Goal: Transaction & Acquisition: Purchase product/service

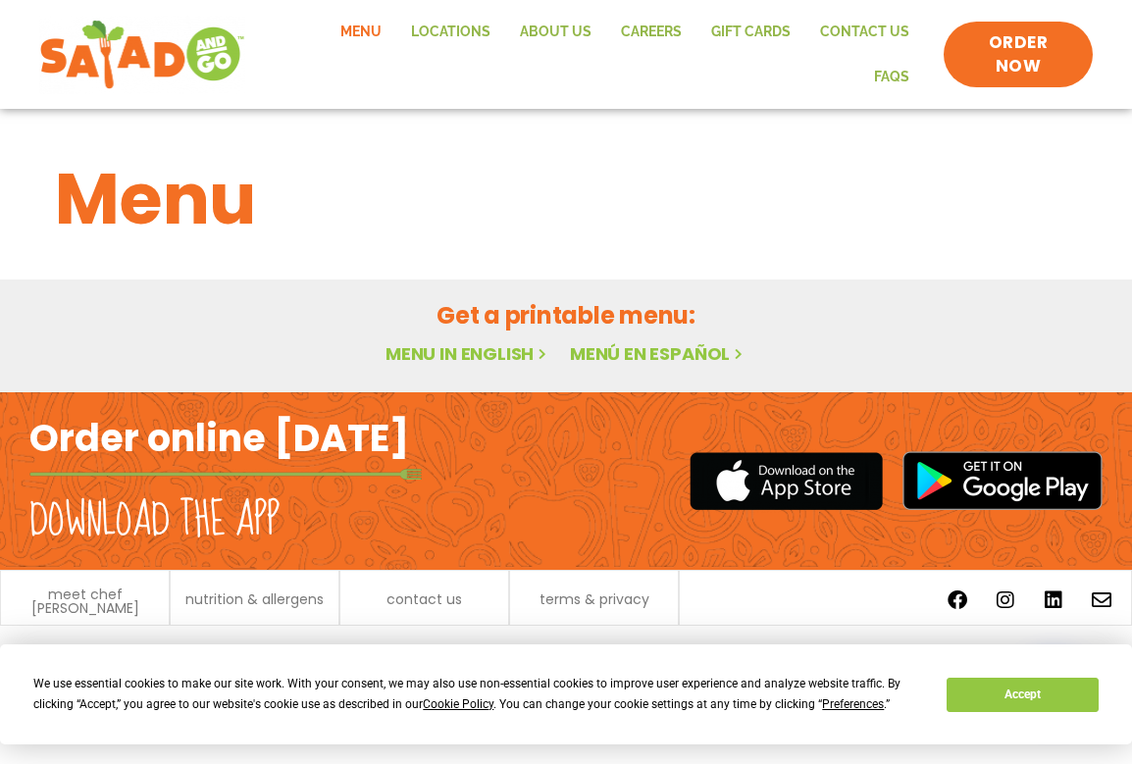
click at [326, 50] on link "Menu" at bounding box center [361, 32] width 71 height 45
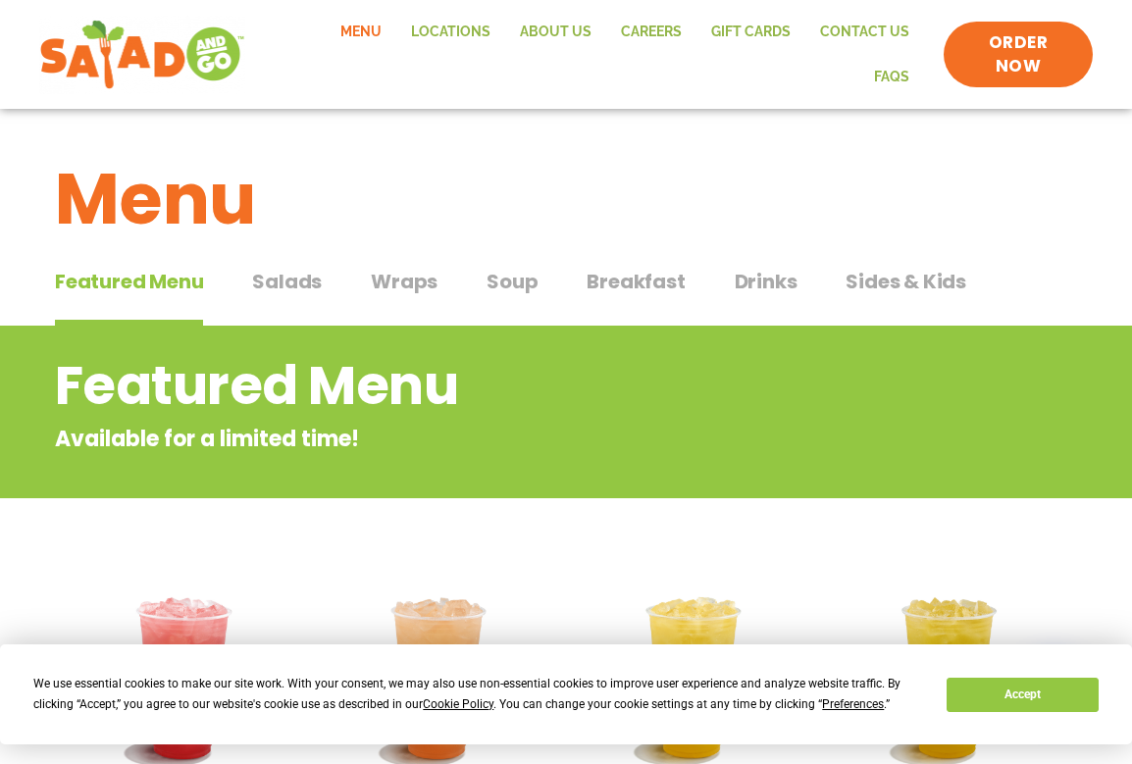
click at [326, 50] on link "Menu" at bounding box center [361, 32] width 71 height 45
click at [377, 289] on button "Wraps Wraps" at bounding box center [404, 297] width 67 height 60
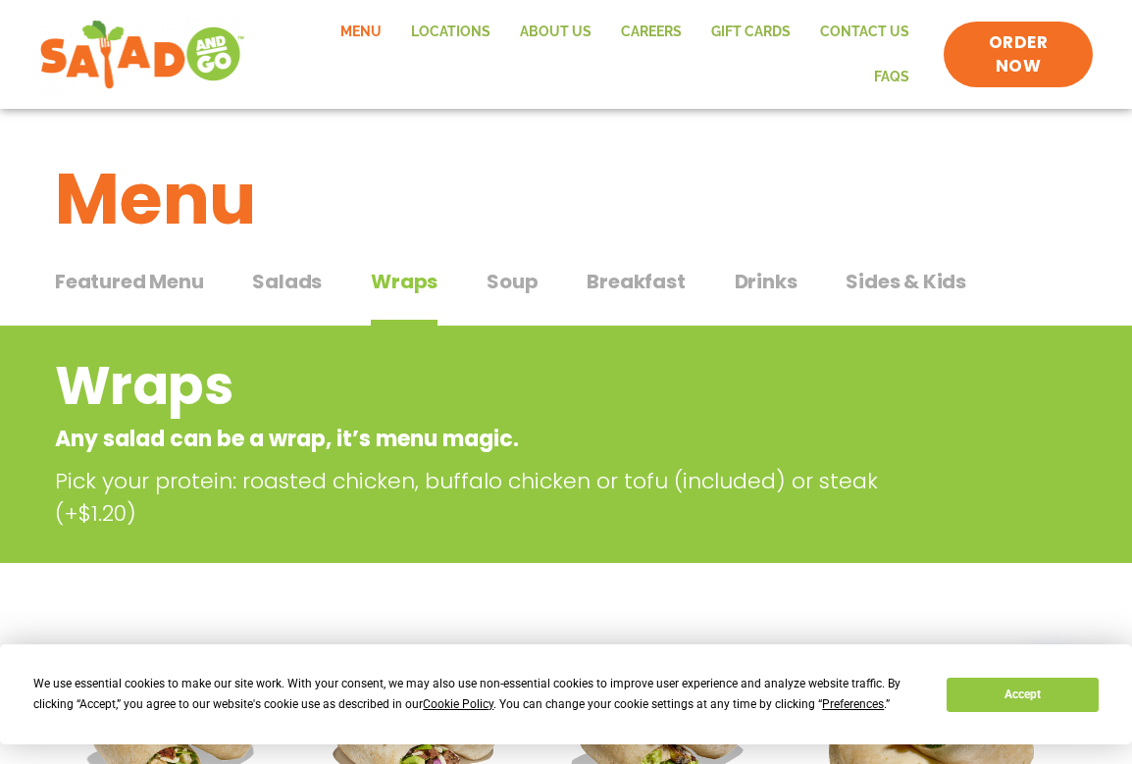
click at [302, 268] on span "Salads" at bounding box center [287, 281] width 70 height 29
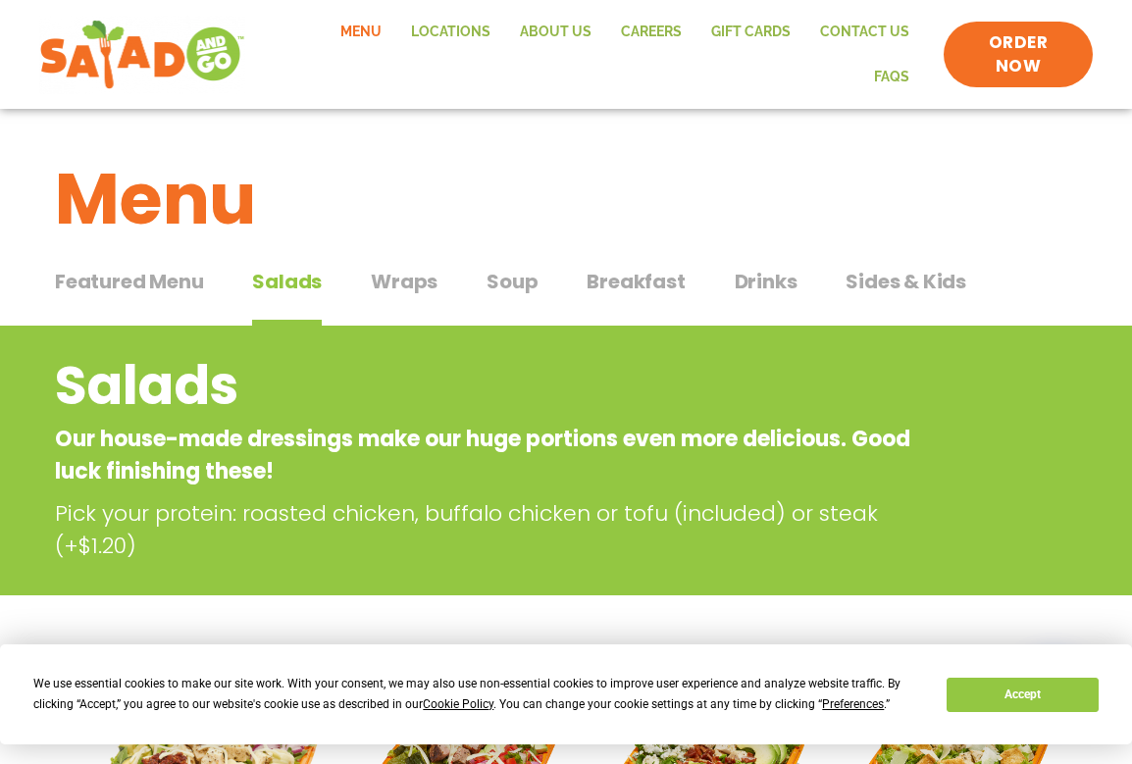
click at [412, 267] on span "Wraps" at bounding box center [404, 281] width 67 height 29
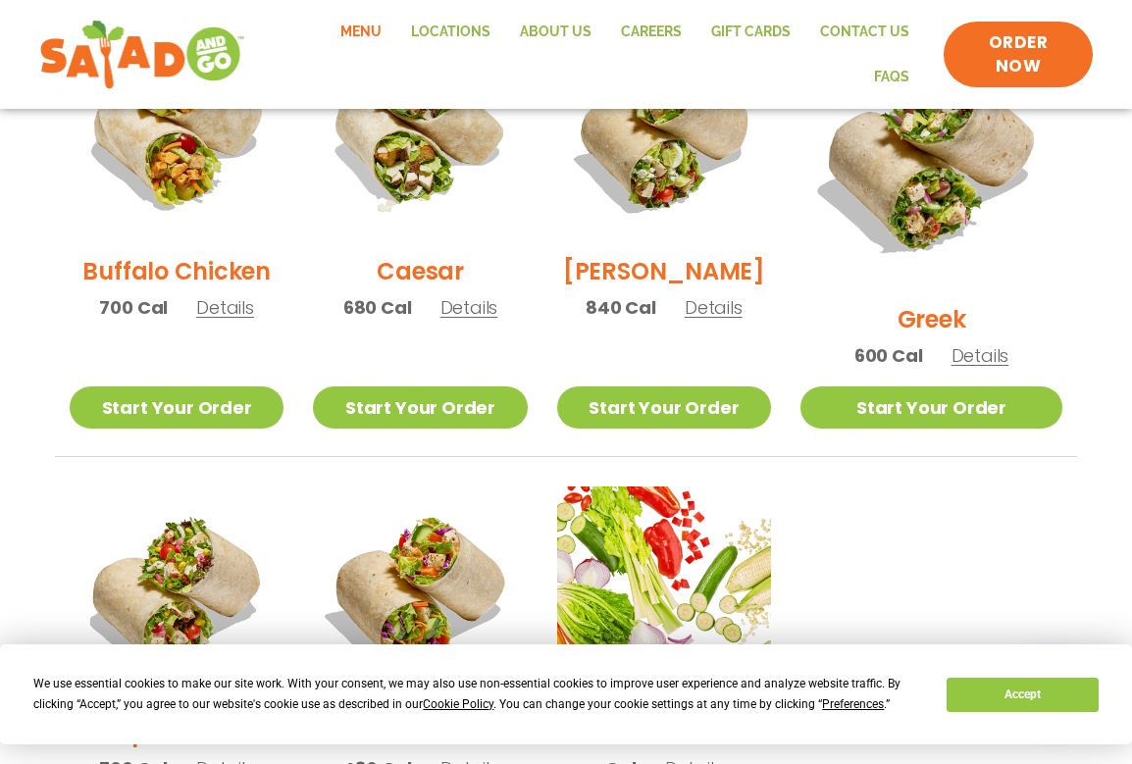
scroll to position [1064, 0]
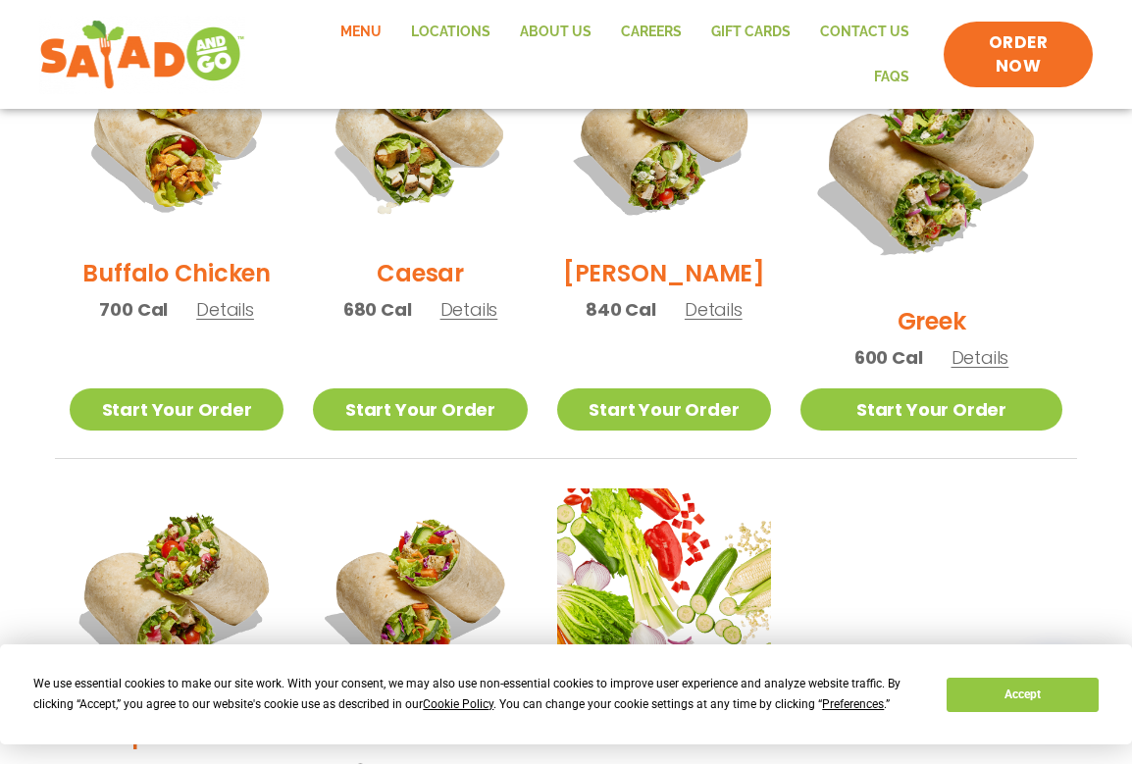
click at [153, 553] on img at bounding box center [176, 595] width 251 height 251
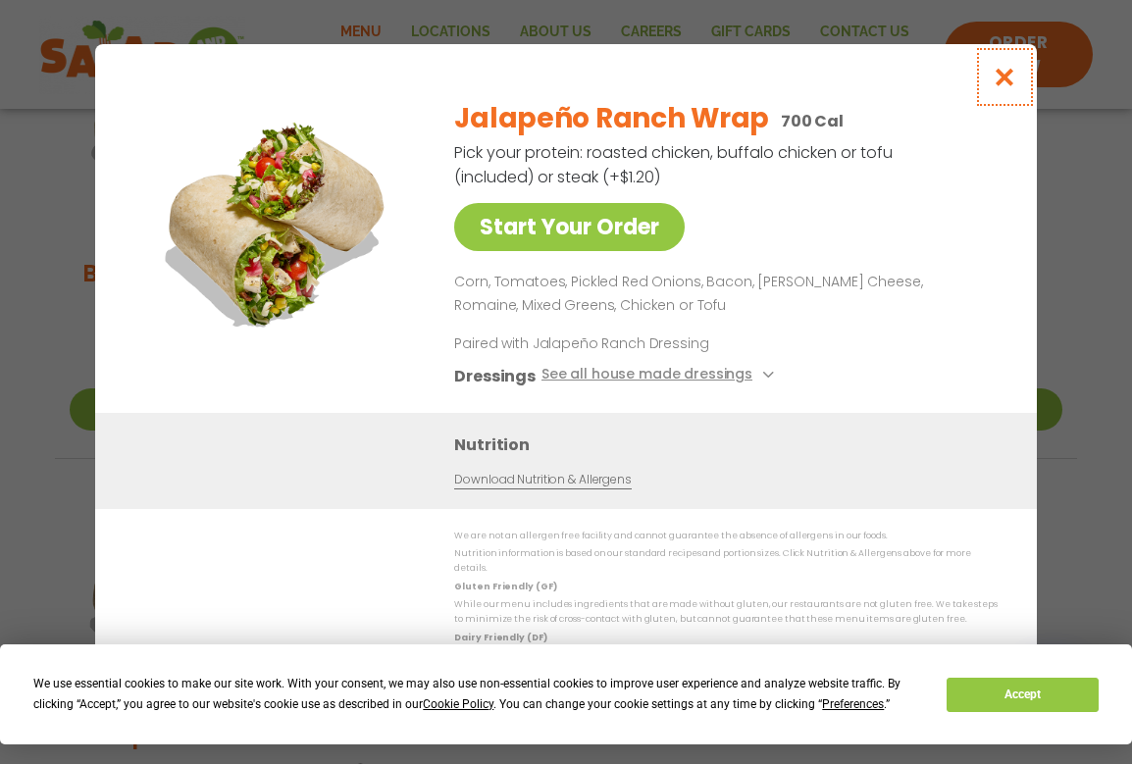
click at [1002, 83] on icon "Close modal" at bounding box center [1005, 77] width 25 height 21
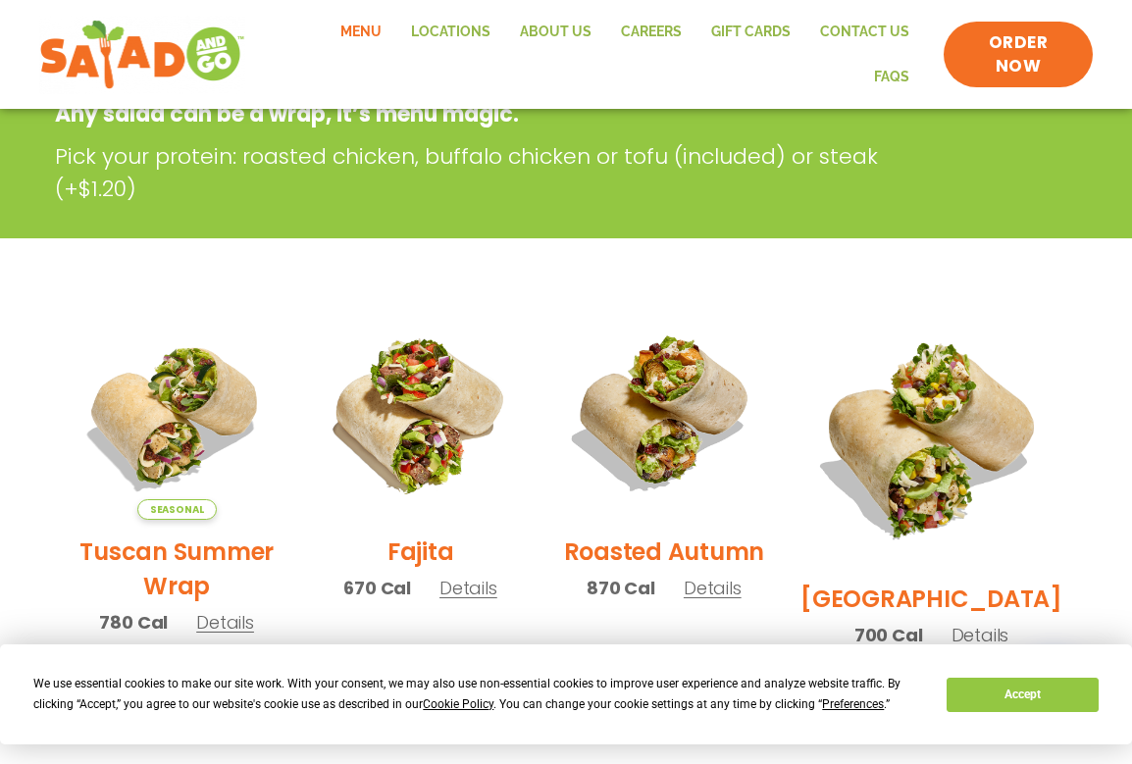
scroll to position [0, 0]
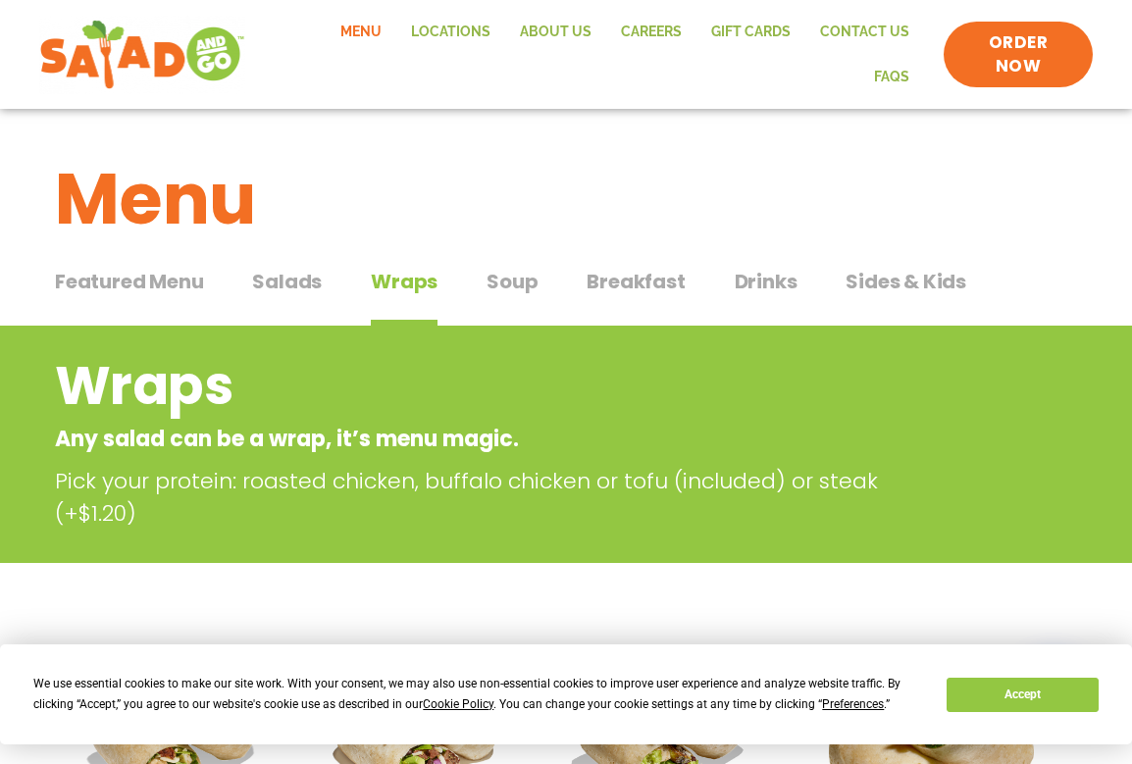
click at [305, 260] on div "Featured Menu Featured Menu Salads Salads Wraps Wraps Soup Soup Breakfast Break…" at bounding box center [566, 293] width 1022 height 67
click at [302, 268] on span "Salads" at bounding box center [287, 281] width 70 height 29
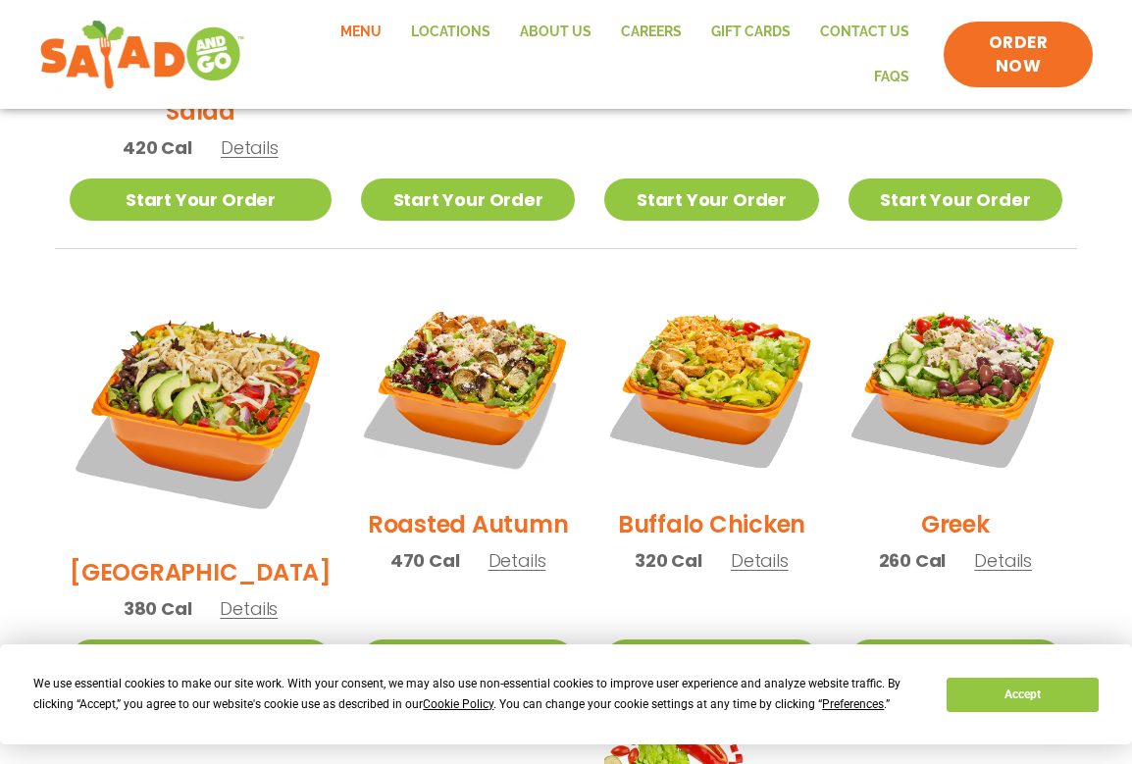
scroll to position [874, 0]
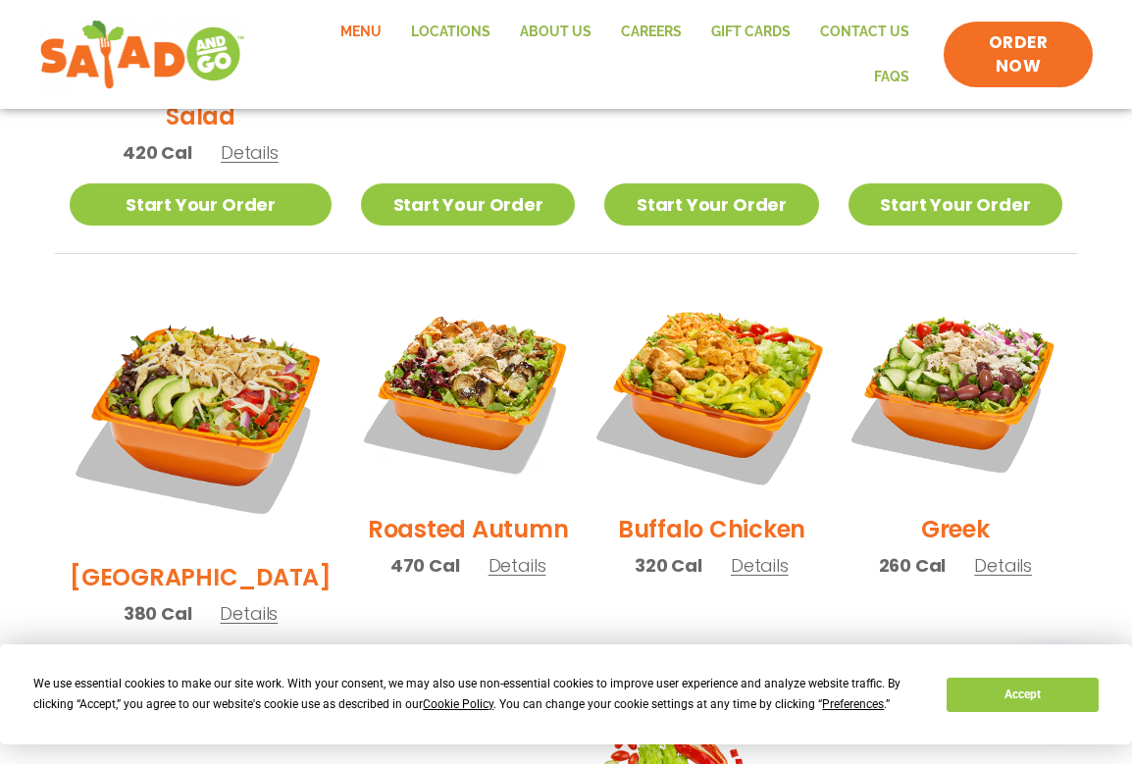
click at [733, 329] on img at bounding box center [711, 390] width 251 height 251
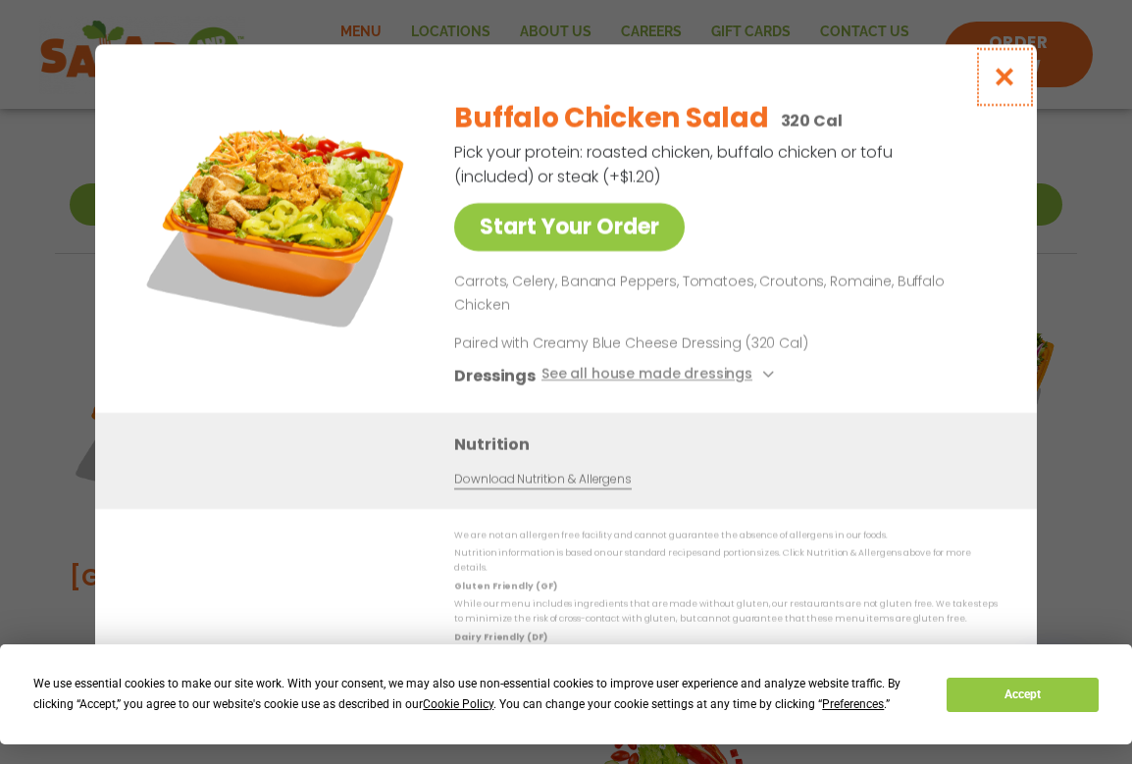
click at [1005, 110] on button "Close modal" at bounding box center [1005, 77] width 64 height 66
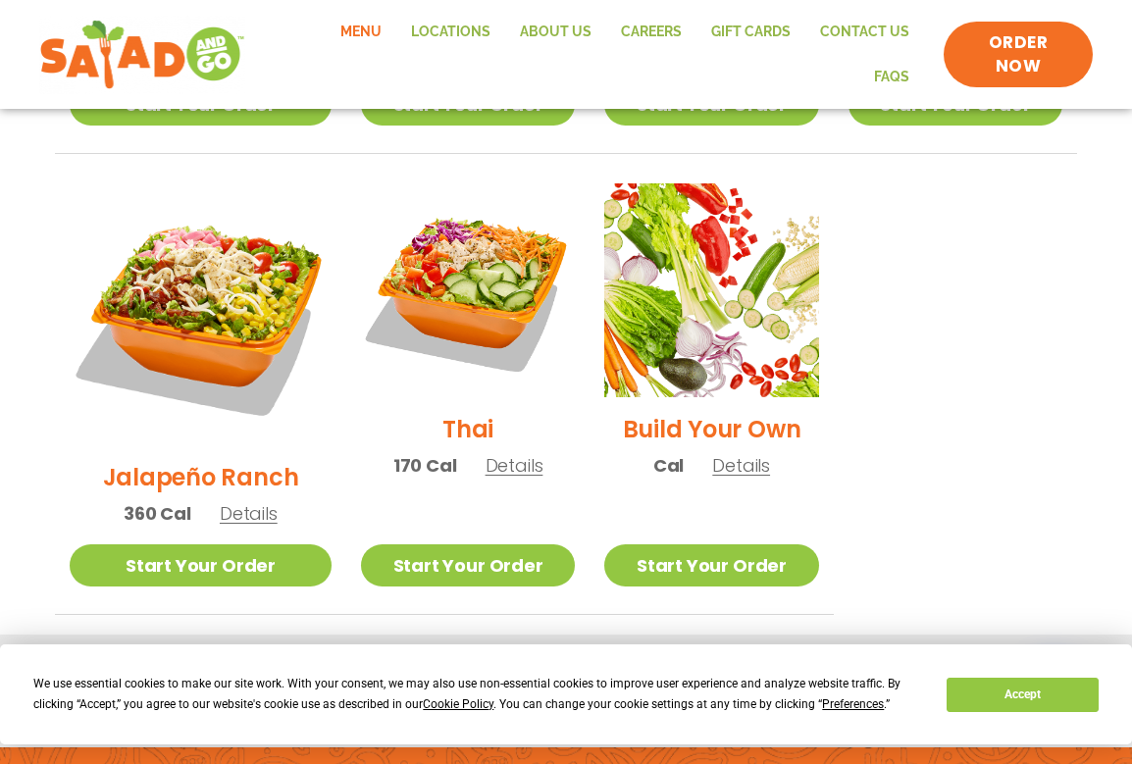
scroll to position [1599, 0]
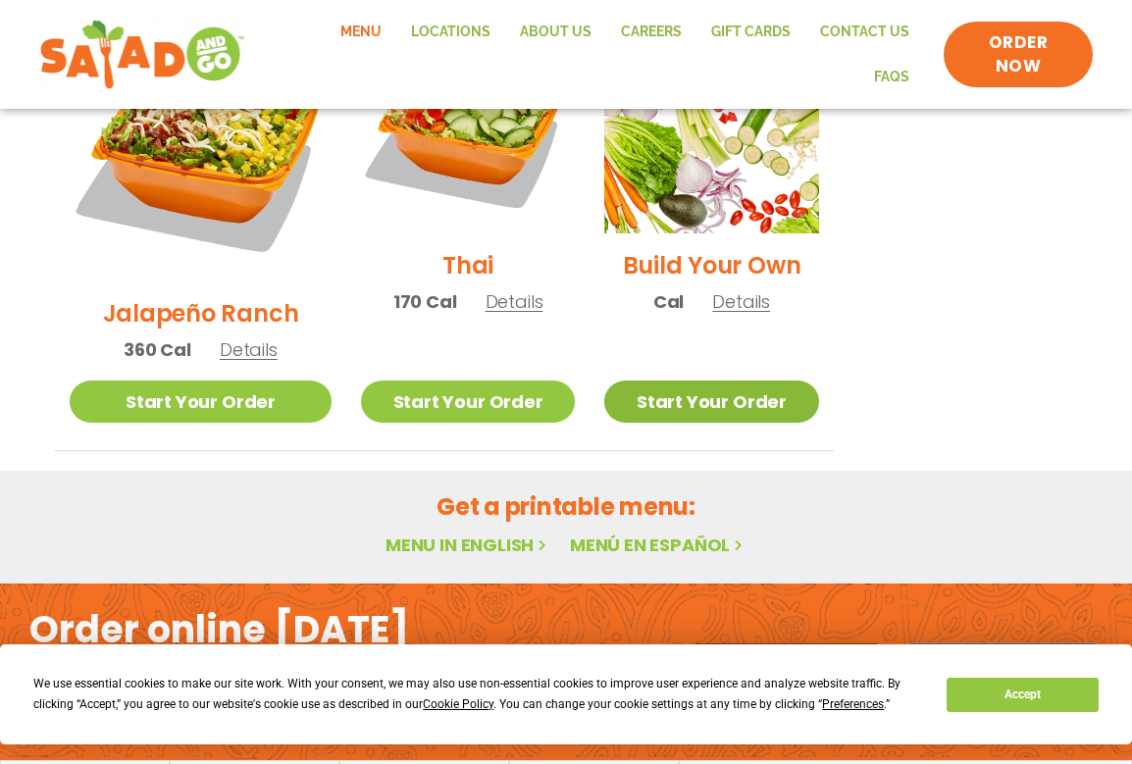
click at [750, 381] on link "Start Your Order" at bounding box center [711, 402] width 214 height 42
